Goal: Task Accomplishment & Management: Use online tool/utility

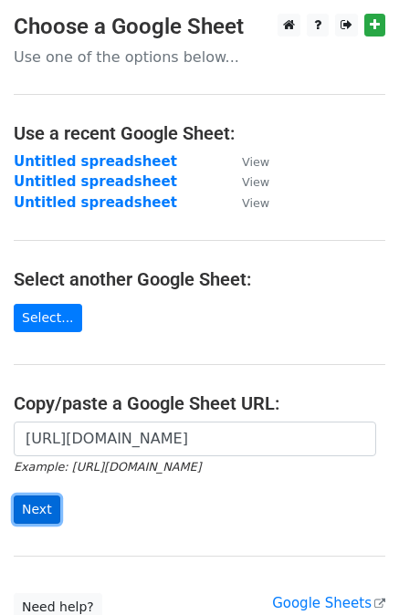
click at [38, 511] on input "Next" at bounding box center [37, 509] width 47 height 28
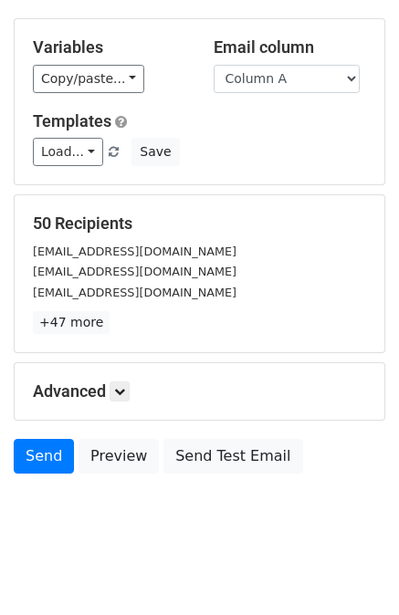
scroll to position [164, 0]
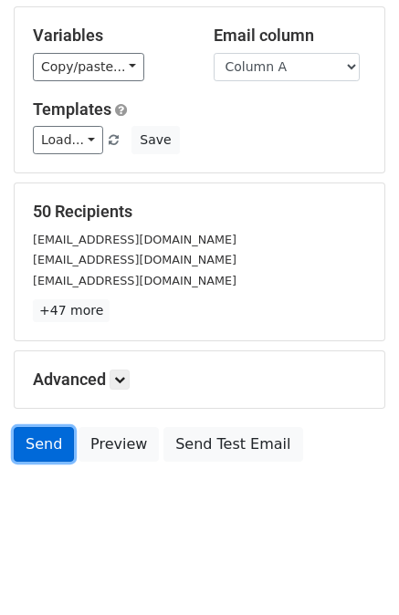
click at [41, 443] on link "Send" at bounding box center [44, 444] width 60 height 35
